Goal: Transaction & Acquisition: Purchase product/service

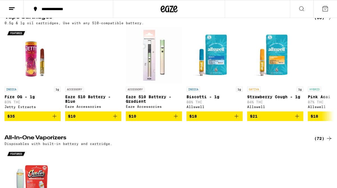
scroll to position [708, 0]
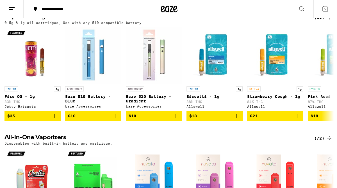
click at [321, 21] on div "(65)" at bounding box center [323, 17] width 18 height 7
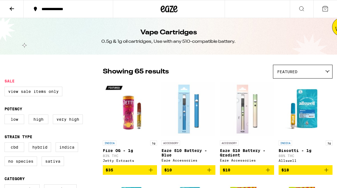
click at [12, 11] on icon at bounding box center [11, 8] width 7 height 7
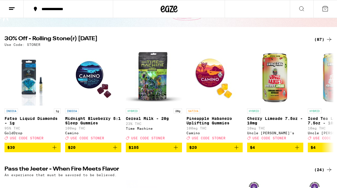
scroll to position [45, 0]
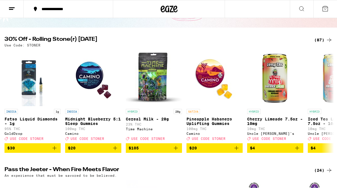
click at [326, 38] on div "(87)" at bounding box center [323, 40] width 18 height 7
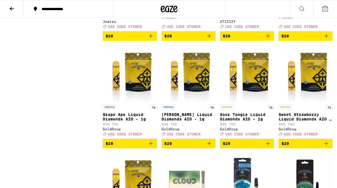
scroll to position [1314, 0]
